Goal: Task Accomplishment & Management: Manage account settings

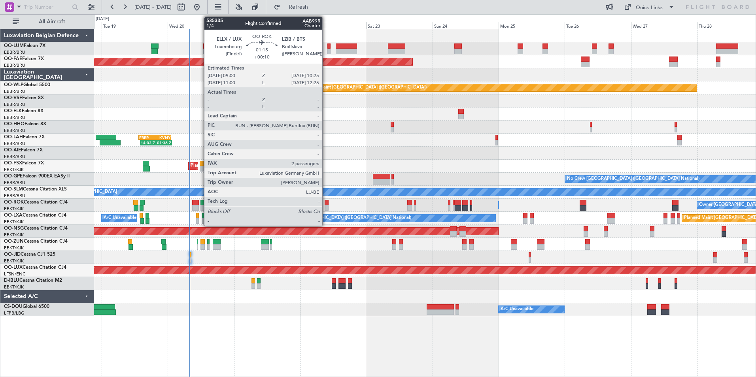
click at [326, 204] on div at bounding box center [327, 203] width 4 height 6
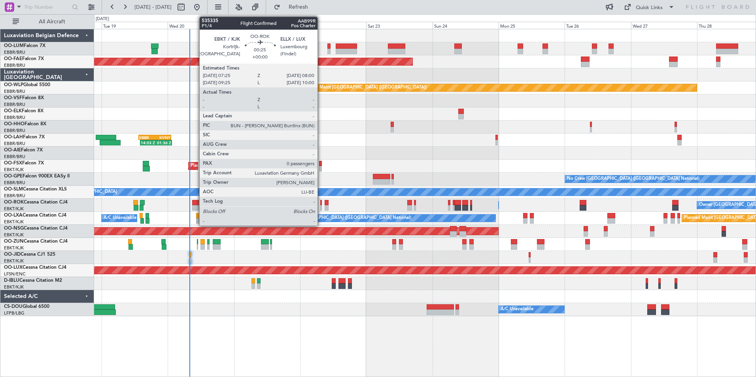
click at [321, 202] on div at bounding box center [321, 203] width 2 height 6
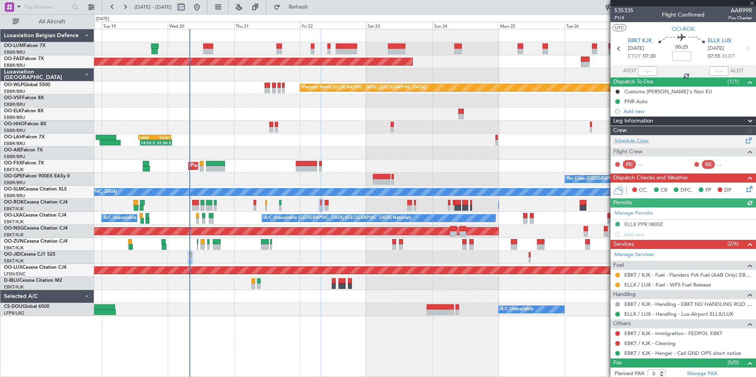
click at [638, 140] on link "Schedule Crew" at bounding box center [631, 141] width 34 height 8
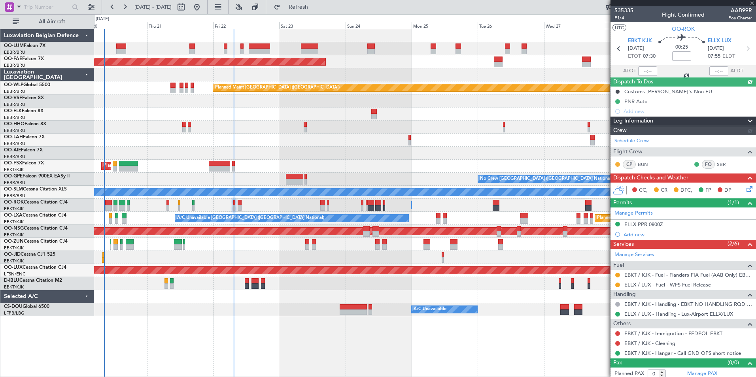
click at [304, 148] on div "Planned Maint [GEOGRAPHIC_DATA] ([GEOGRAPHIC_DATA])" at bounding box center [424, 153] width 661 height 13
click at [754, 2] on span at bounding box center [752, 3] width 8 height 7
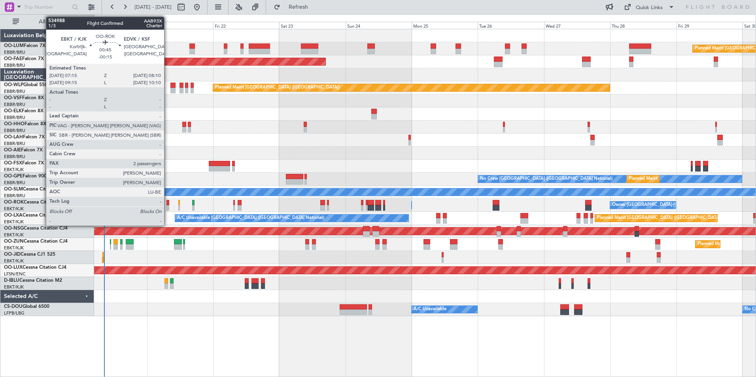
click at [168, 202] on div at bounding box center [167, 203] width 3 height 6
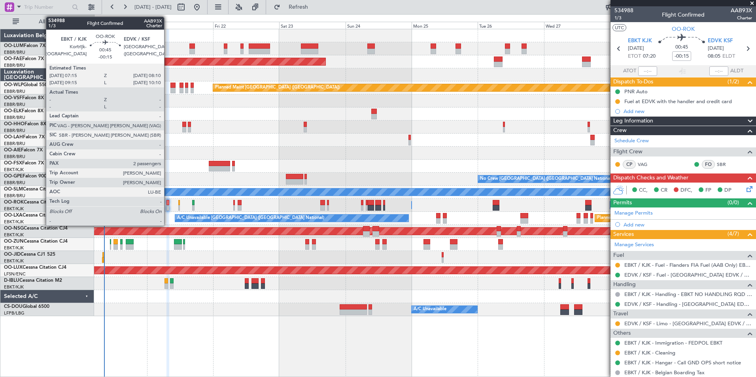
click at [168, 203] on div at bounding box center [167, 203] width 3 height 6
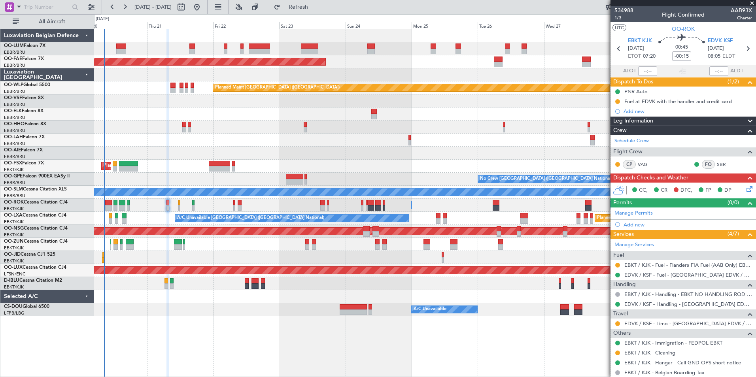
click at [751, 3] on span at bounding box center [752, 3] width 8 height 7
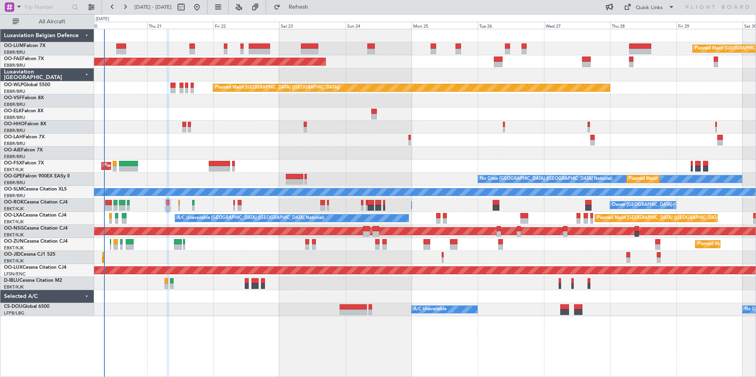
type input "0"
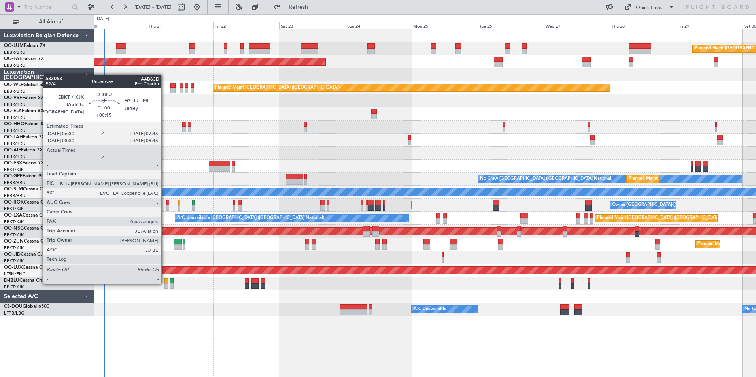
click at [165, 283] on div at bounding box center [166, 281] width 4 height 6
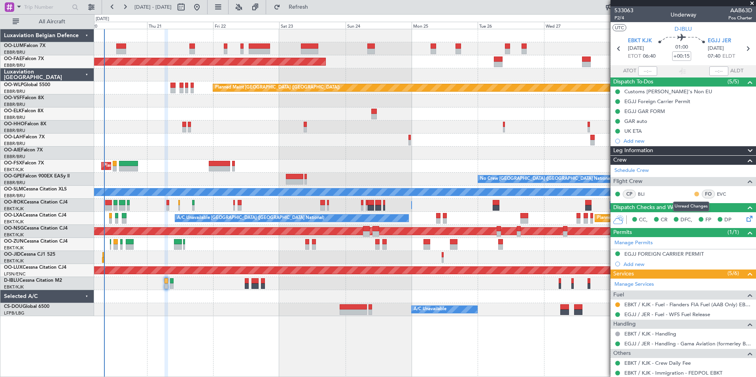
click at [694, 194] on button at bounding box center [696, 194] width 5 height 5
click at [677, 217] on span "Acknowledged" at bounding box center [693, 217] width 35 height 8
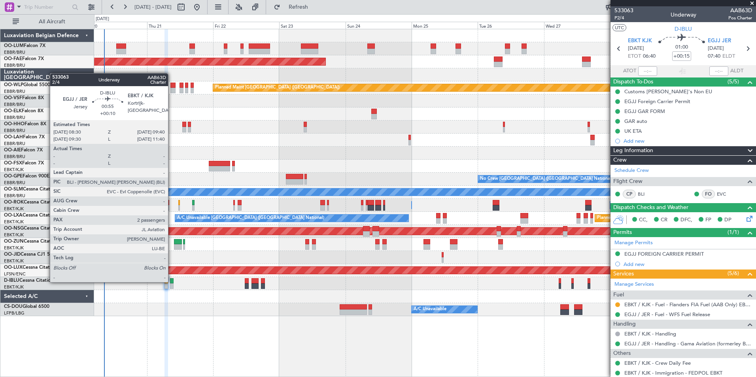
click at [172, 281] on div at bounding box center [172, 281] width 4 height 6
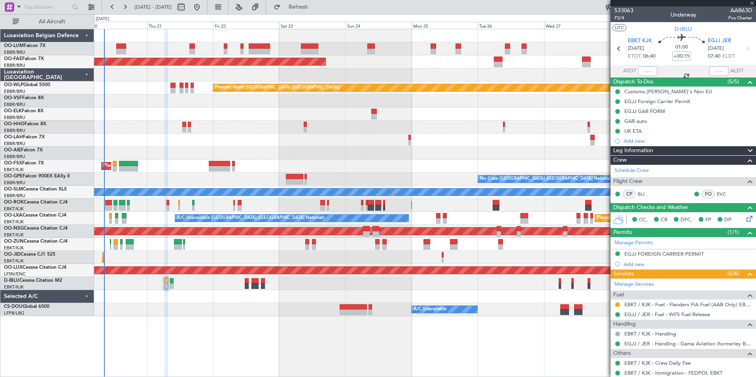
type input "+00:10"
type input "2"
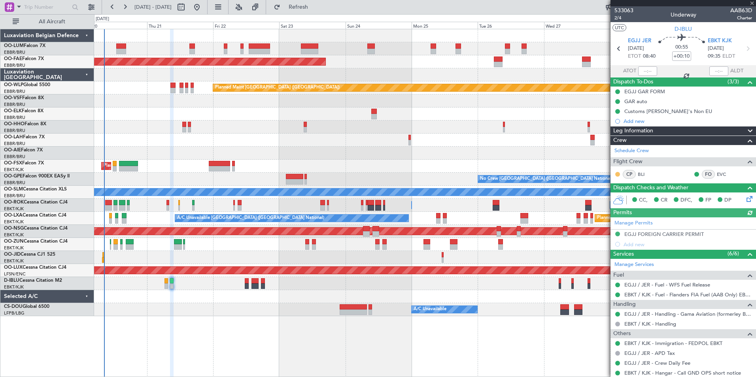
click at [616, 174] on button at bounding box center [617, 174] width 5 height 5
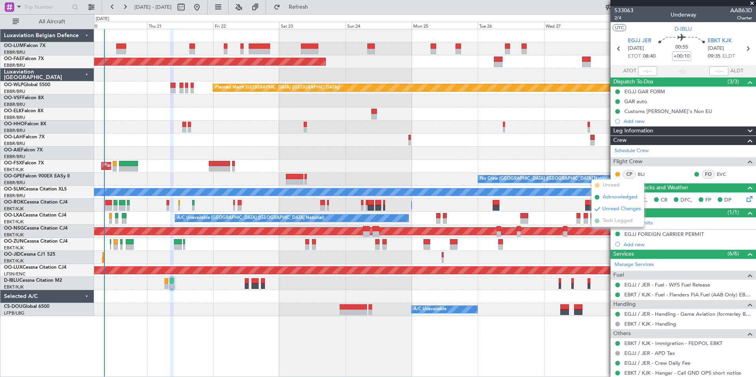
click at [598, 196] on span at bounding box center [597, 197] width 5 height 5
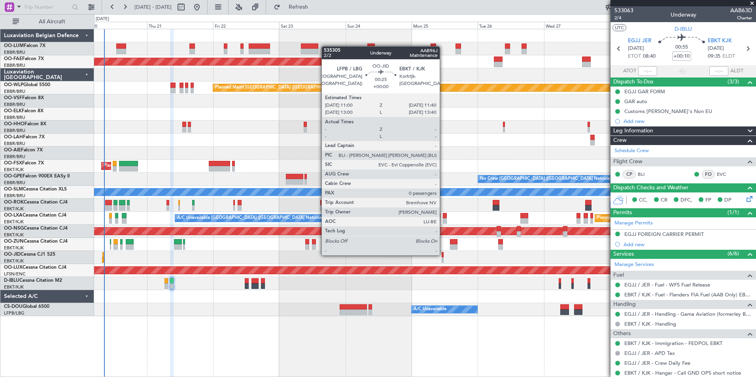
click at [443, 255] on div at bounding box center [443, 255] width 2 height 6
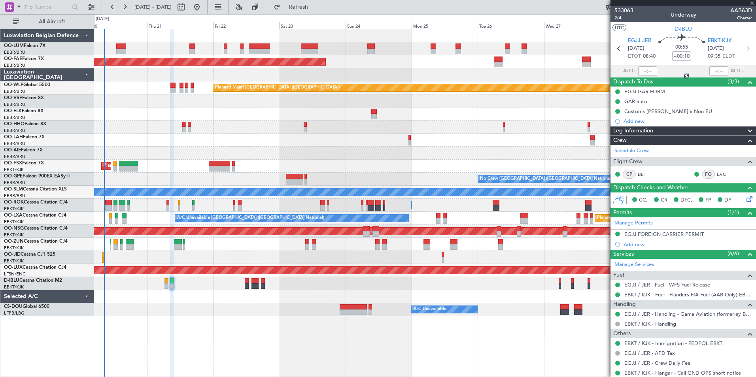
type input "0"
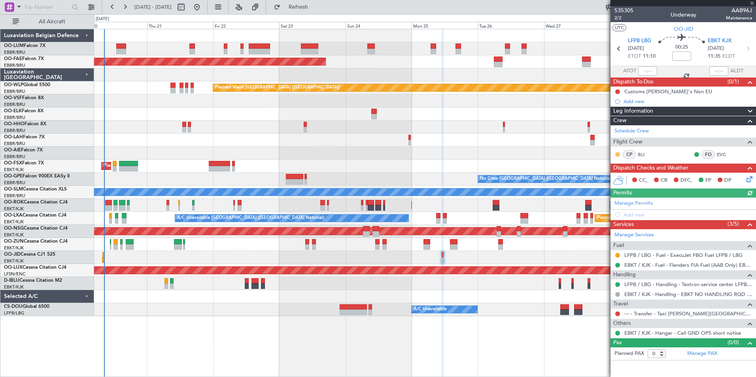
click at [617, 155] on button at bounding box center [617, 154] width 5 height 5
click at [602, 176] on li "Acknowledged" at bounding box center [617, 178] width 53 height 12
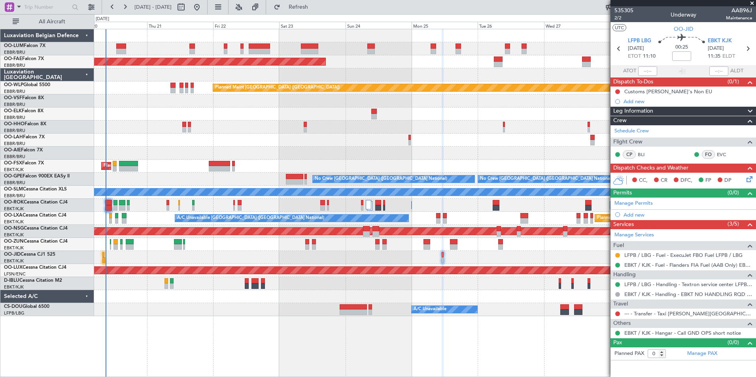
click at [751, 2] on span at bounding box center [752, 3] width 8 height 7
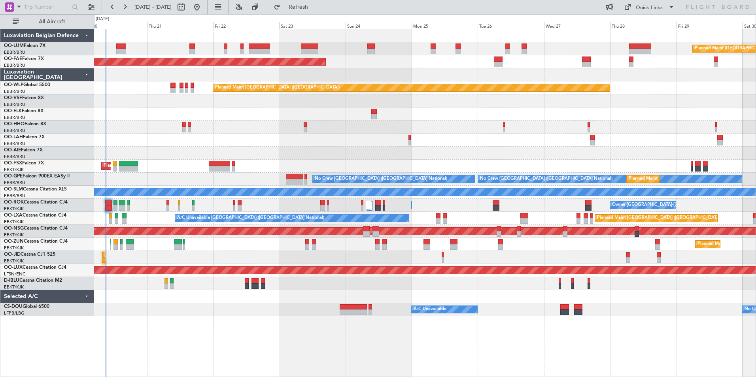
click at [460, 130] on div at bounding box center [424, 127] width 661 height 13
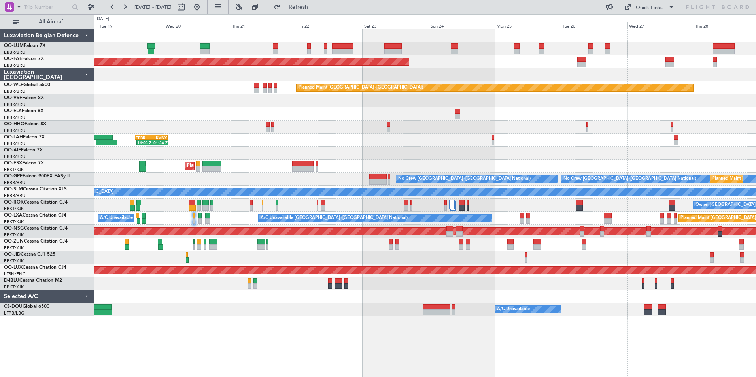
click at [293, 142] on div "Planned Maint [GEOGRAPHIC_DATA] ([GEOGRAPHIC_DATA] National) Planned Maint [GEO…" at bounding box center [424, 172] width 661 height 287
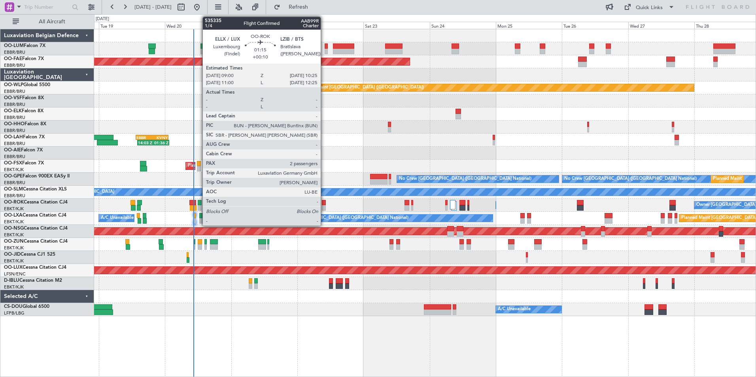
click at [324, 205] on div at bounding box center [324, 203] width 4 height 6
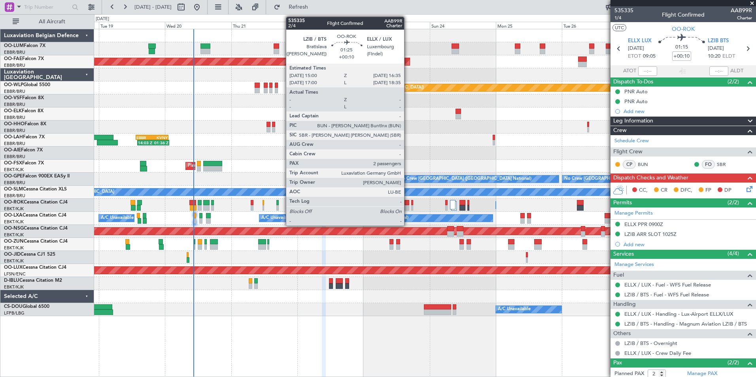
click at [408, 202] on div at bounding box center [406, 203] width 5 height 6
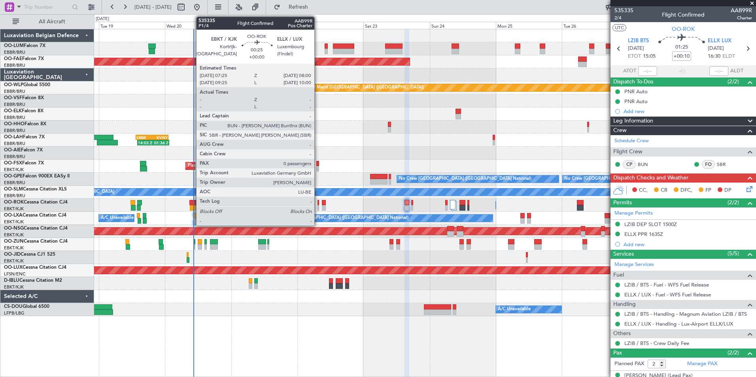
click at [318, 203] on div at bounding box center [318, 203] width 2 height 6
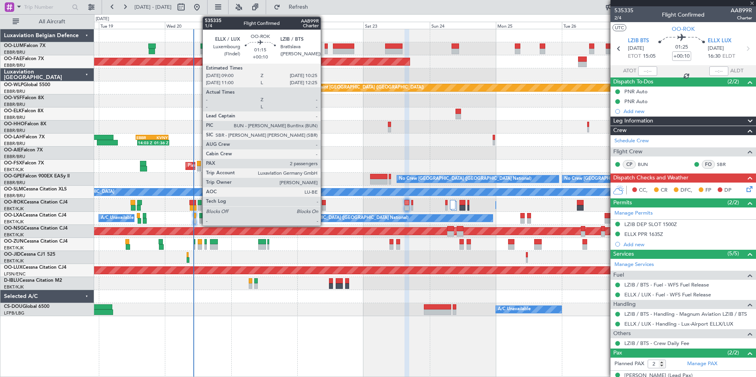
type input "0"
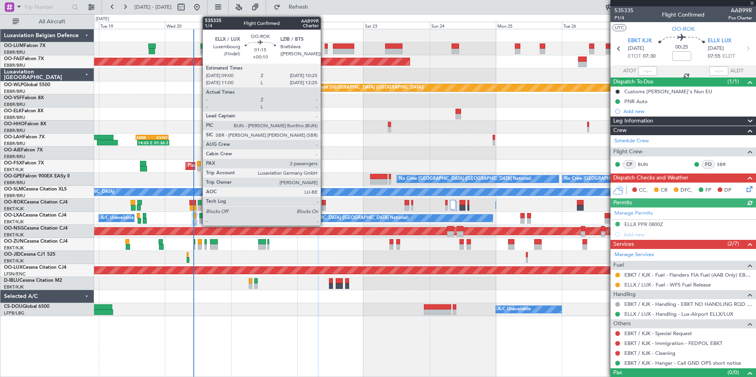
click at [324, 202] on div at bounding box center [324, 203] width 4 height 6
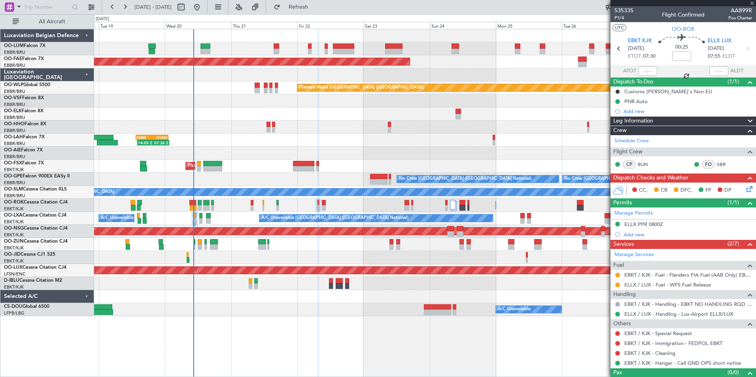
type input "+00:10"
type input "2"
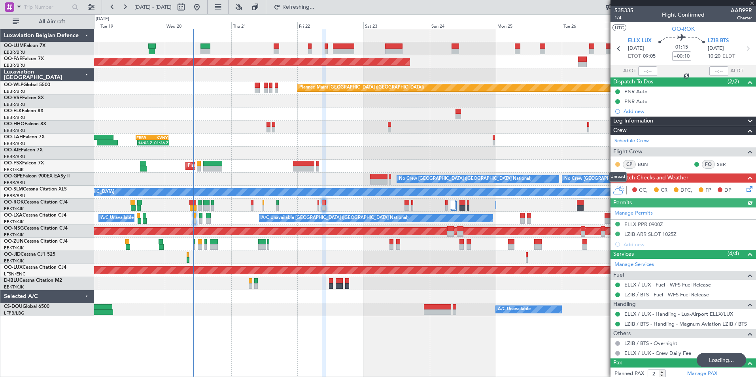
click at [617, 164] on button at bounding box center [617, 164] width 5 height 5
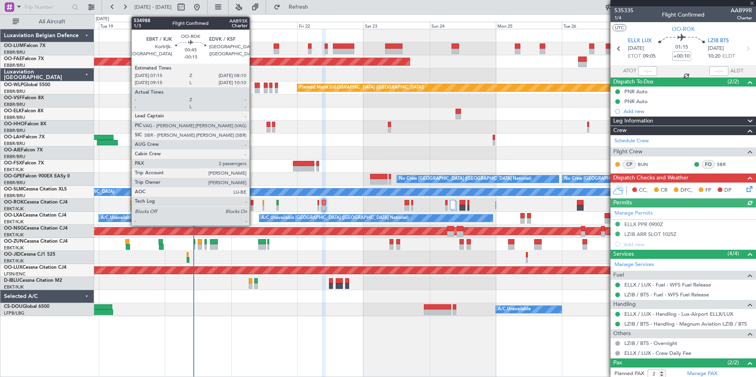
click at [253, 202] on div at bounding box center [252, 203] width 3 height 6
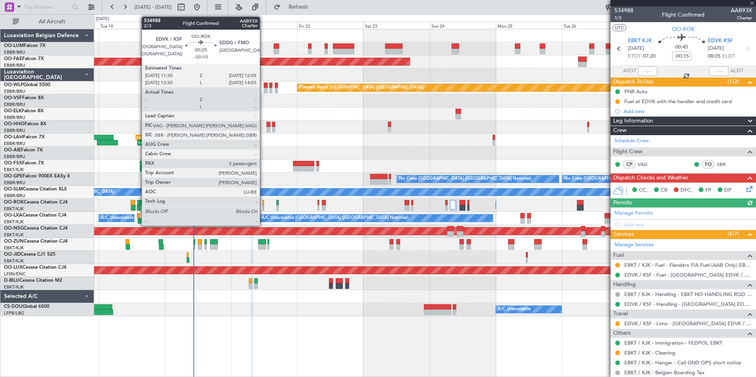
click at [263, 202] on div at bounding box center [263, 203] width 2 height 6
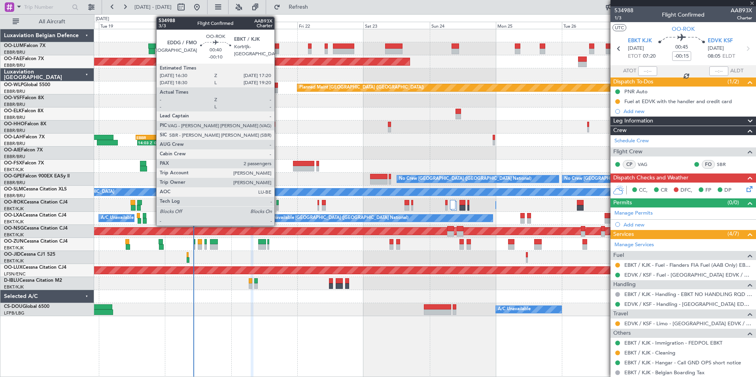
type input "-00:10"
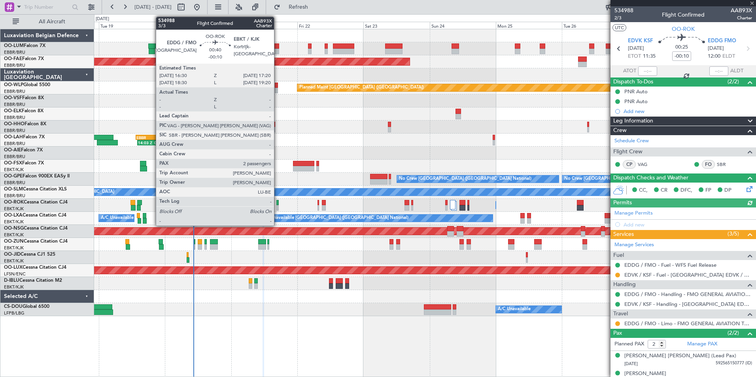
click at [278, 201] on div at bounding box center [277, 203] width 2 height 6
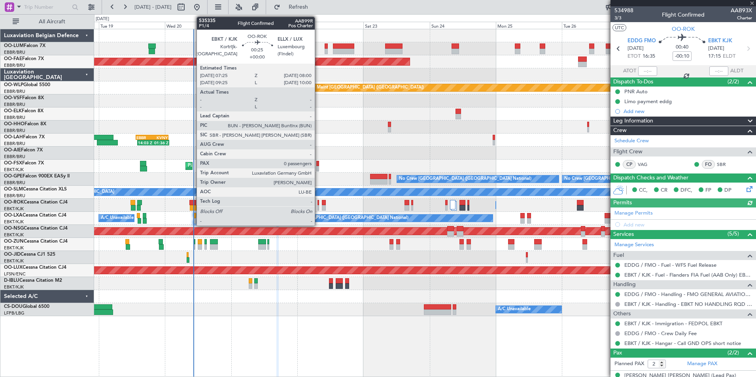
click at [318, 201] on div at bounding box center [318, 203] width 2 height 6
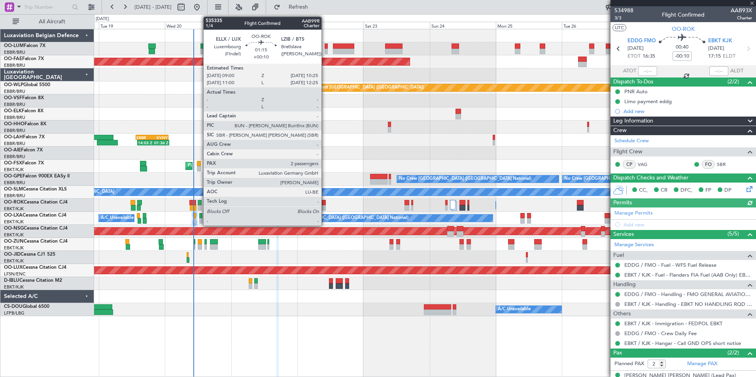
type input "0"
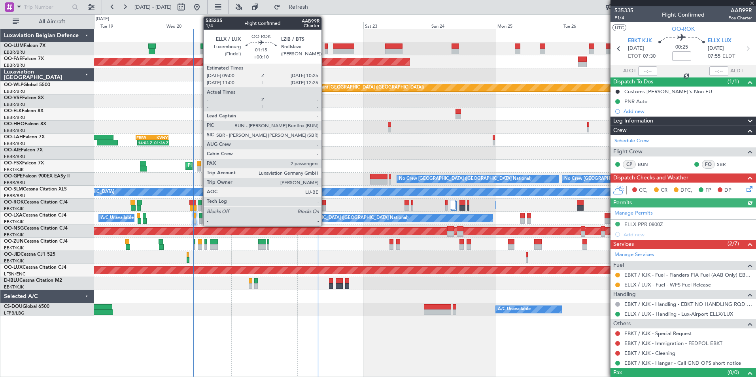
click at [325, 205] on div at bounding box center [324, 203] width 4 height 6
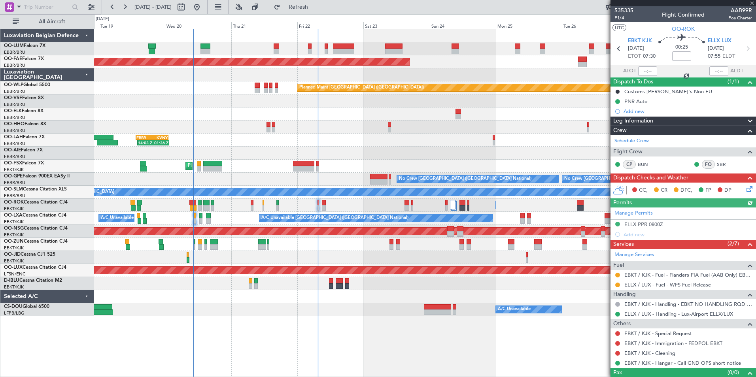
type input "+00:10"
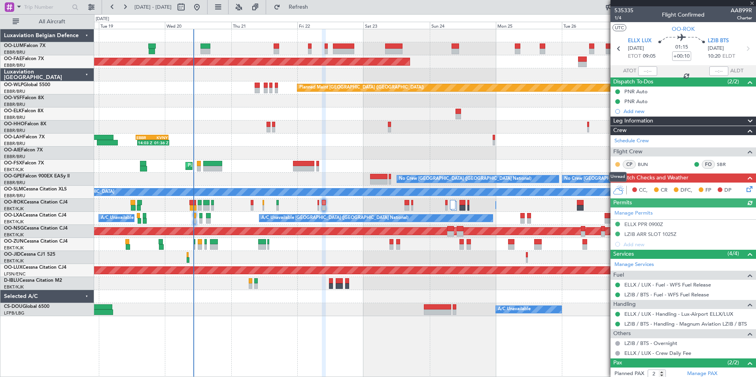
click at [619, 164] on button at bounding box center [617, 164] width 5 height 5
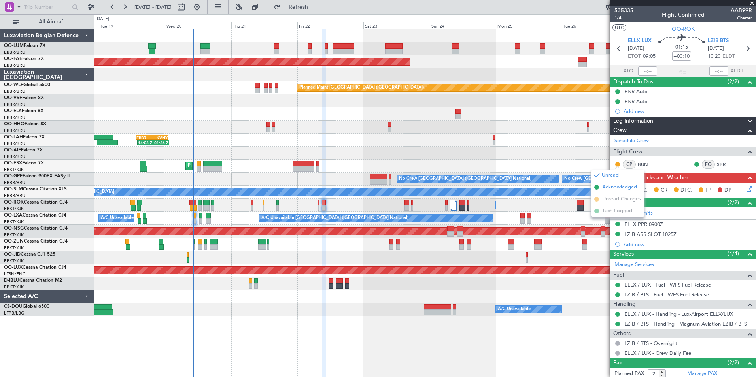
click at [609, 186] on span "Acknowledged" at bounding box center [619, 187] width 35 height 8
click at [752, 3] on span at bounding box center [752, 3] width 8 height 7
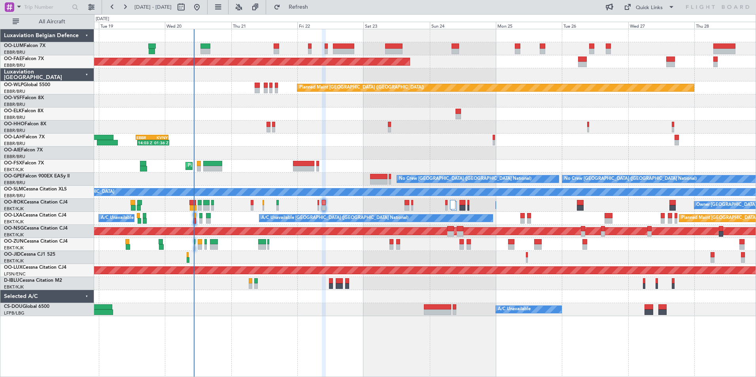
type input "0"
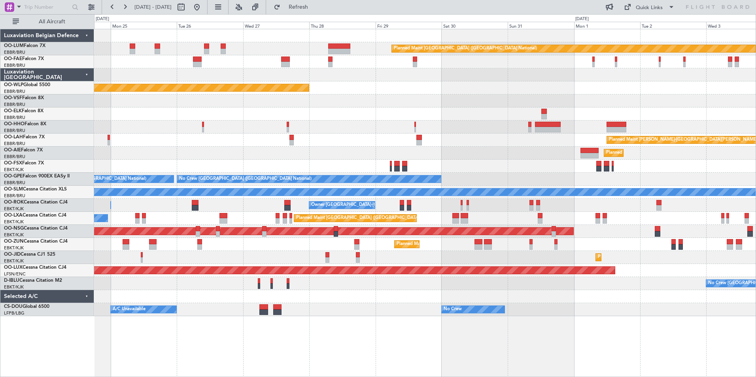
click at [0, 59] on html "18 Aug 2025 - 28 Aug 2025 Refresh Quick Links All Aircraft Planned Maint Brusse…" at bounding box center [378, 188] width 756 height 377
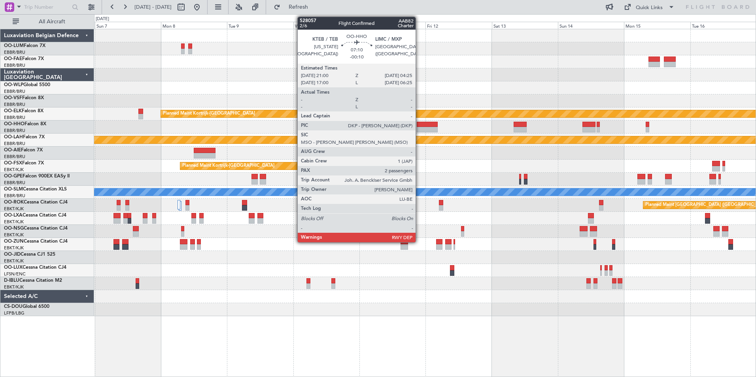
click at [419, 126] on div at bounding box center [427, 125] width 21 height 6
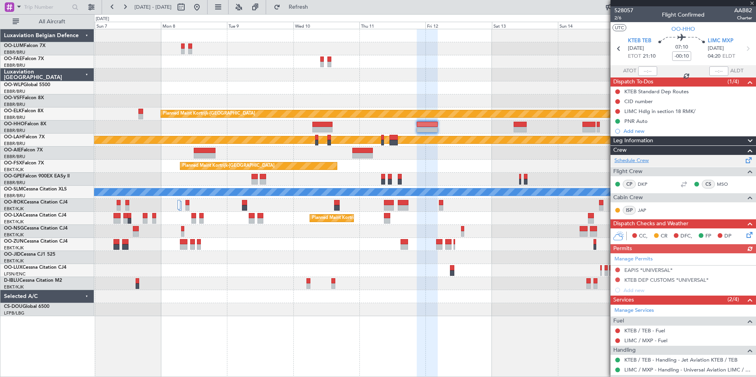
click at [620, 161] on link "Schedule Crew" at bounding box center [631, 161] width 34 height 8
click at [753, 3] on span at bounding box center [752, 3] width 8 height 7
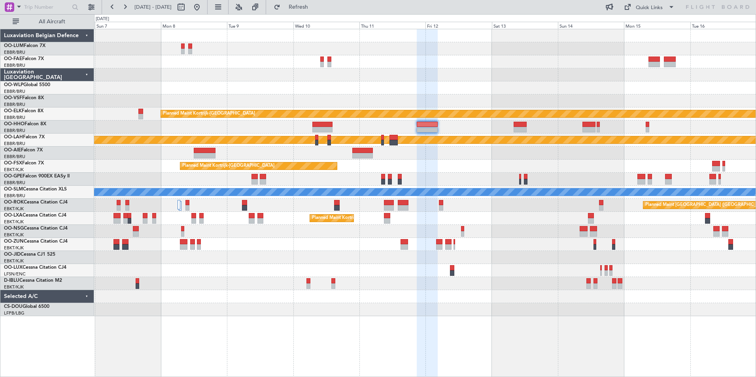
type input "0"
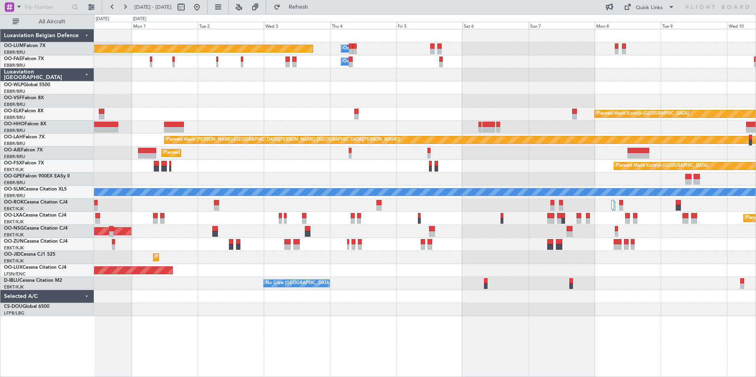
click at [755, 18] on html "06 Sep 2025 - 16 Sep 2025 Refresh Quick Links All Aircraft Owner Melsbroek Air …" at bounding box center [378, 188] width 756 height 377
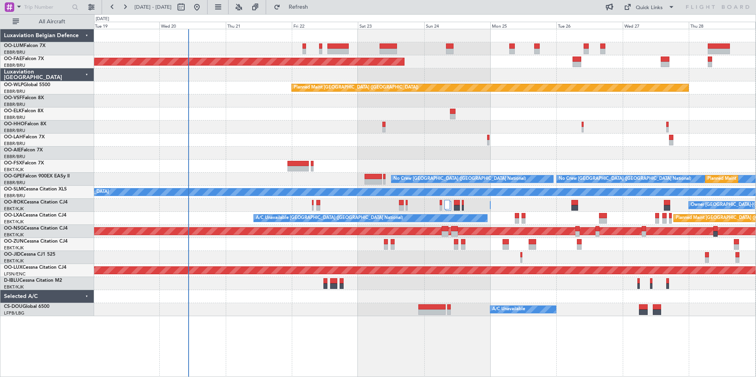
click at [511, 111] on div "Planned Maint Brussels (Brussels National) Planned Maint Kortrijk-Wevelgem Plan…" at bounding box center [424, 172] width 661 height 287
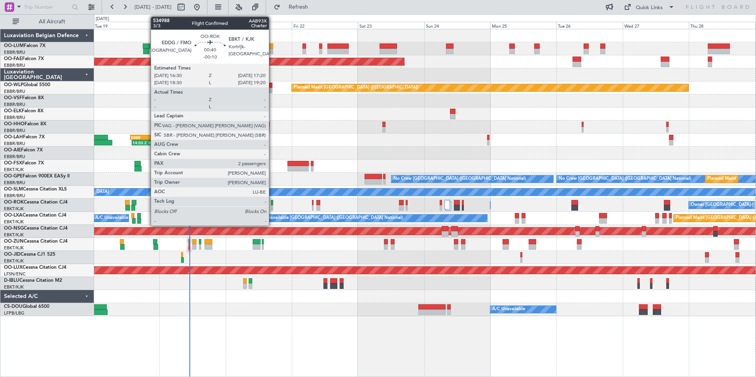
click at [272, 203] on div at bounding box center [272, 203] width 2 height 6
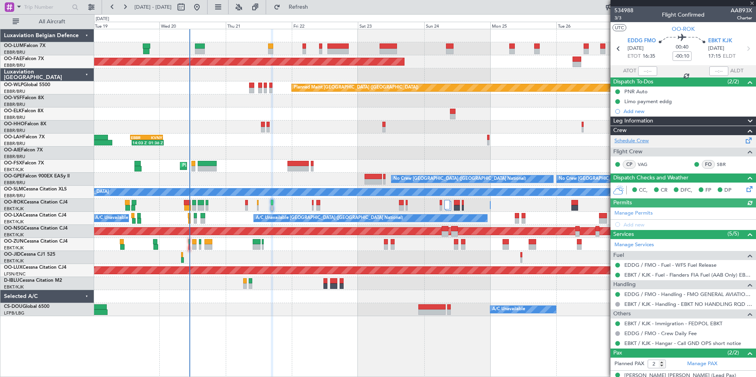
click at [625, 140] on link "Schedule Crew" at bounding box center [631, 141] width 34 height 8
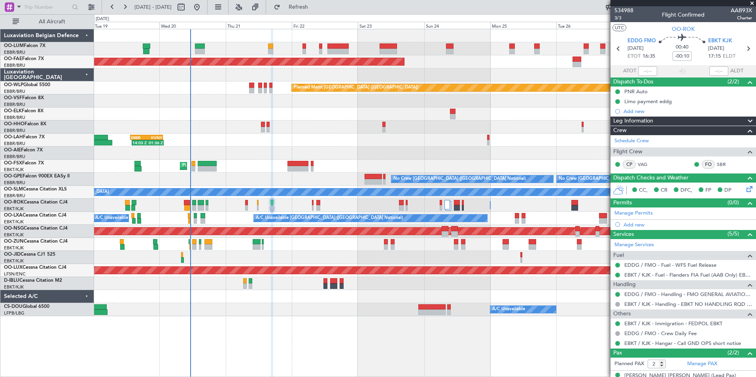
click at [752, 2] on span at bounding box center [752, 3] width 8 height 7
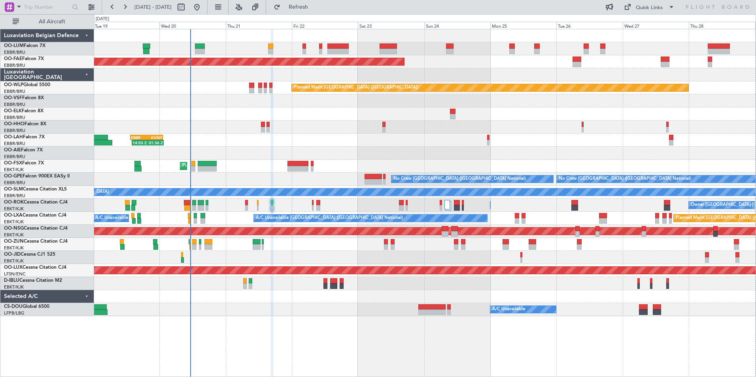
type input "0"
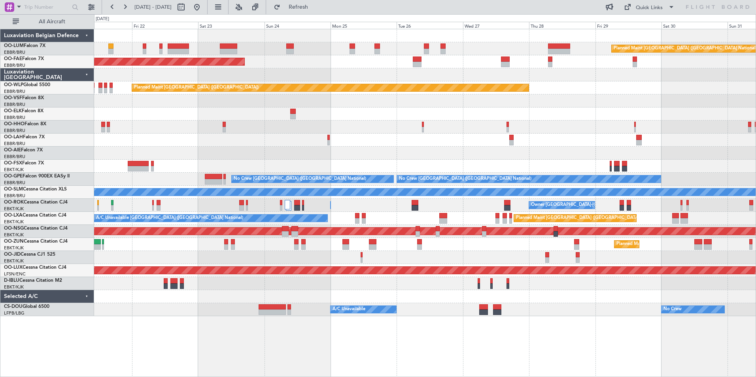
click at [369, 150] on div "Planned Maint Brussels (Brussels National) Planned Maint Kortrijk-Wevelgem Plan…" at bounding box center [424, 172] width 661 height 287
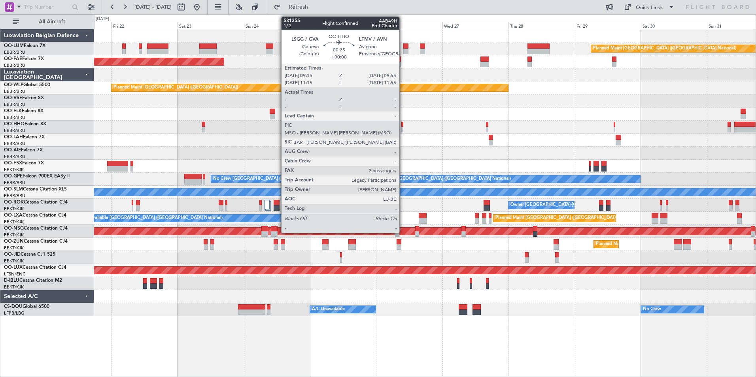
click at [403, 126] on div at bounding box center [402, 125] width 2 height 6
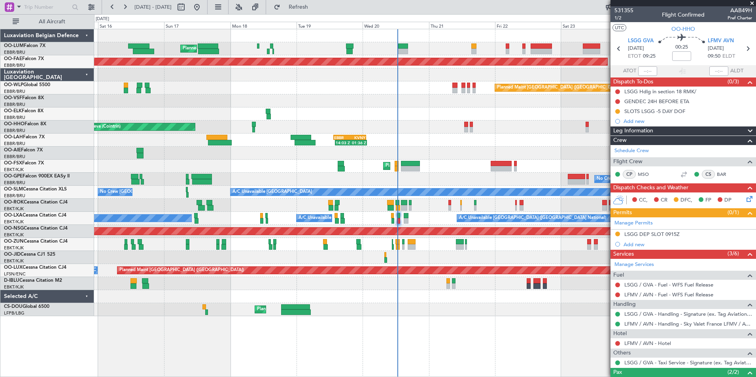
click at [661, 161] on fb-app "21 Aug 2025 - 31 Aug 2025 Refresh Quick Links All Aircraft Planned Maint Brusse…" at bounding box center [378, 191] width 756 height 371
click at [753, 4] on span at bounding box center [752, 3] width 8 height 7
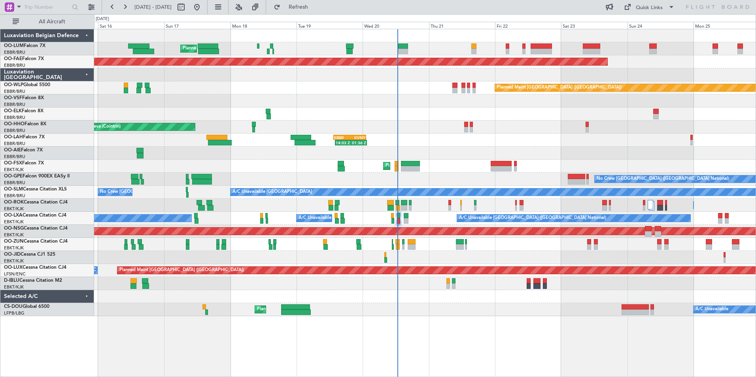
type input "0"
click at [439, 141] on div "14:03 Z 01:36 Z EBBR 13:30 Z KVNY 01:15 Z" at bounding box center [424, 140] width 661 height 13
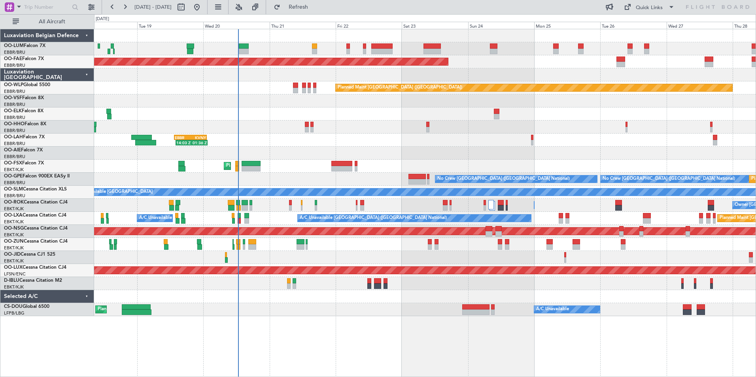
click at [469, 156] on div "Planned Maint Brussels (Brussels National) Planned Maint Brussels (Brussels Nat…" at bounding box center [424, 172] width 661 height 287
